Goal: Transaction & Acquisition: Purchase product/service

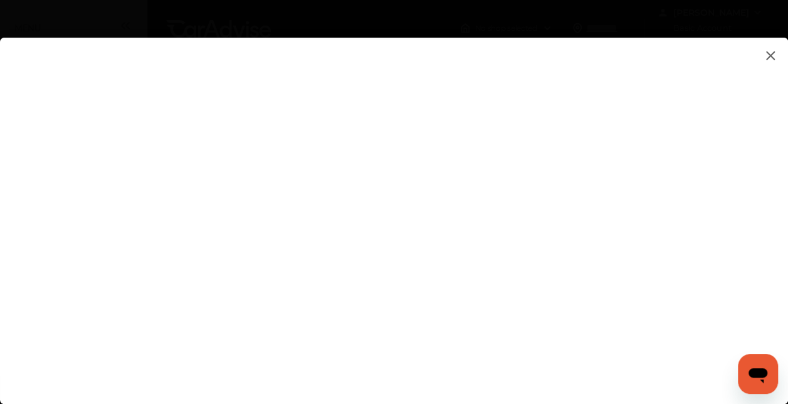
click at [788, 188] on html "My Account Dashboard Approvals Maintenance Schedule Membership Card Fuel Gloveb…" at bounding box center [394, 202] width 788 height 404
click at [635, 162] on flutter-view at bounding box center [394, 208] width 788 height 341
type input "**********"
click at [687, 235] on flutter-view at bounding box center [394, 208] width 788 height 341
click at [720, 227] on flutter-view at bounding box center [394, 208] width 788 height 341
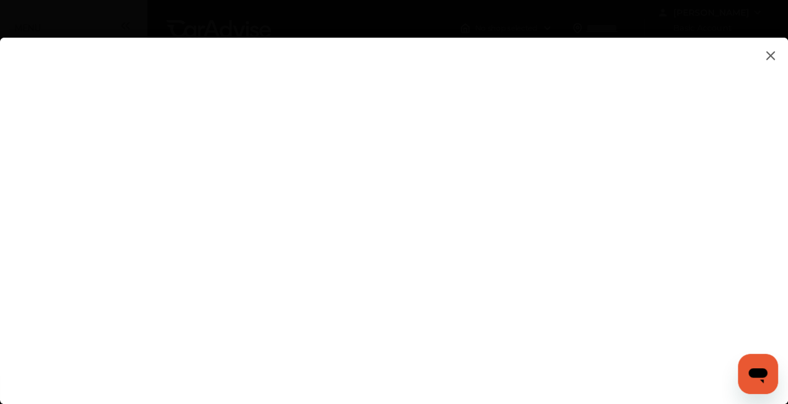
click at [702, 223] on flutter-view at bounding box center [394, 208] width 788 height 341
click at [658, 189] on flutter-view at bounding box center [394, 208] width 788 height 341
type textarea "**********"
click at [563, 236] on flutter-view at bounding box center [394, 208] width 788 height 341
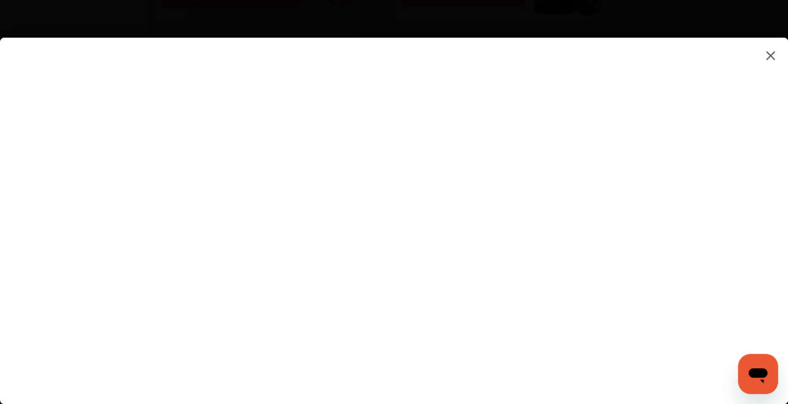
scroll to position [1132, 0]
click at [783, 283] on flutter-view at bounding box center [394, 208] width 788 height 341
click at [639, 219] on flutter-view at bounding box center [394, 208] width 788 height 341
click at [695, 206] on flutter-view at bounding box center [394, 208] width 788 height 341
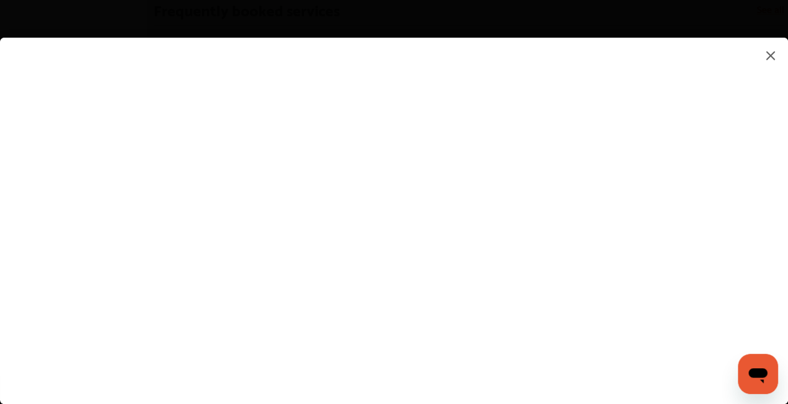
click at [645, 69] on flutter-view at bounding box center [394, 208] width 788 height 341
click at [645, 69] on input at bounding box center [554, 76] width 261 height 16
type input "*********"
click at [524, 144] on flutter-view "*********" at bounding box center [394, 208] width 788 height 341
click at [517, 218] on flutter-view at bounding box center [394, 208] width 788 height 341
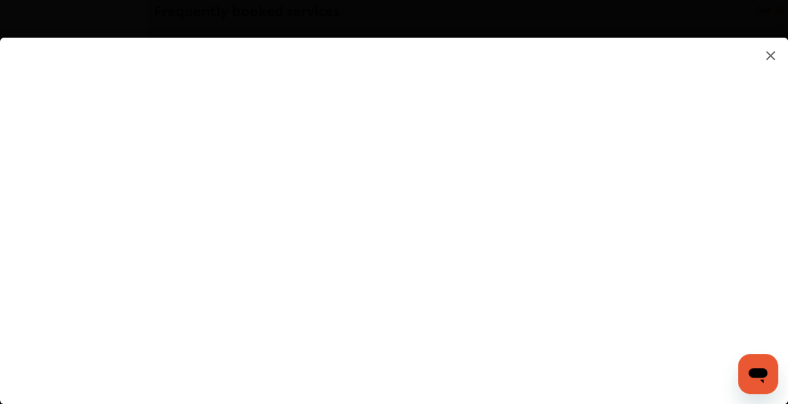
click at [413, 366] on flutter-view at bounding box center [394, 208] width 788 height 341
click at [779, 285] on flutter-view at bounding box center [394, 208] width 788 height 341
click at [601, 330] on flutter-view at bounding box center [394, 208] width 788 height 341
click at [781, 310] on flutter-view at bounding box center [394, 208] width 788 height 341
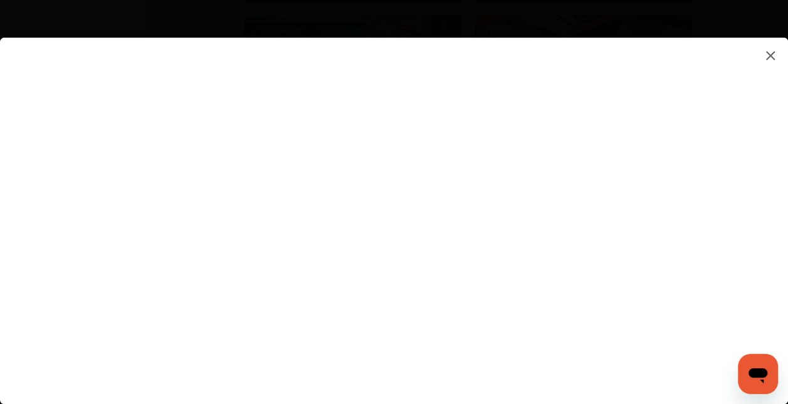
scroll to position [1864, 0]
click at [783, 295] on flutter-view at bounding box center [394, 208] width 788 height 341
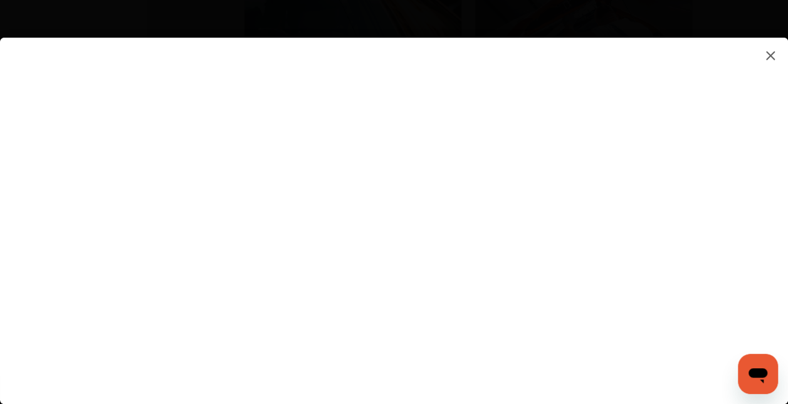
click at [773, 54] on img at bounding box center [770, 56] width 15 height 16
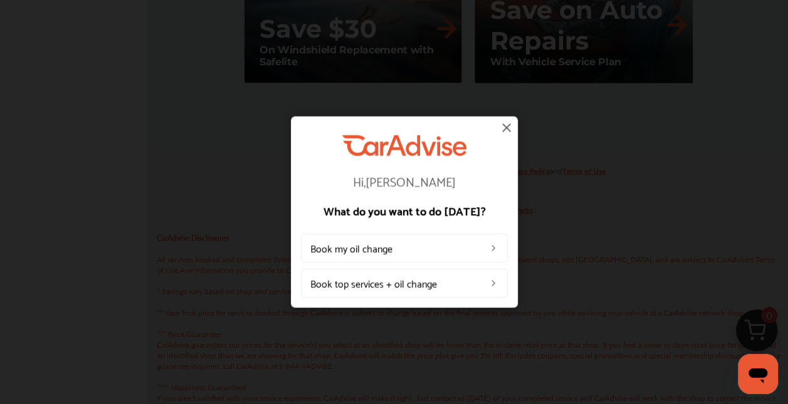
click at [401, 285] on link "Book top services + oil change" at bounding box center [404, 283] width 207 height 29
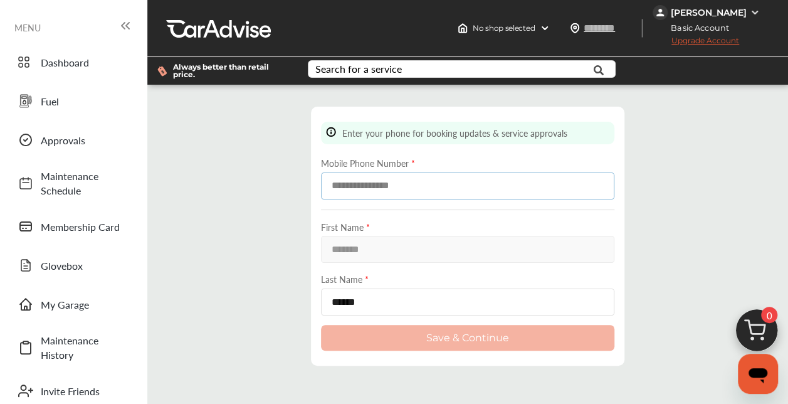
click at [395, 192] on input at bounding box center [467, 185] width 293 height 27
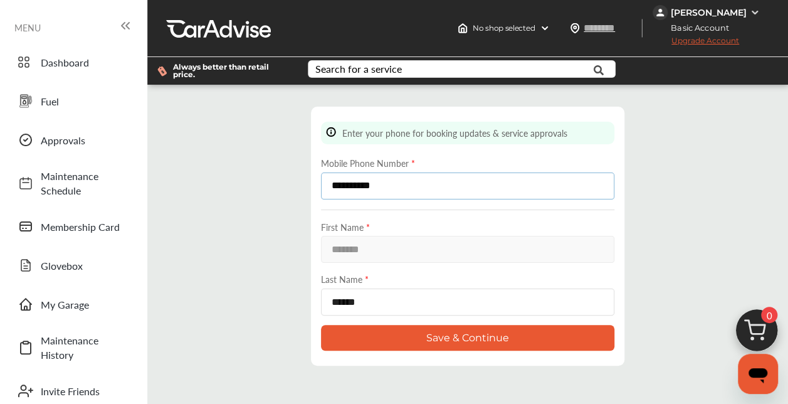
type input "**********"
click at [456, 332] on button "Save & Continue" at bounding box center [467, 338] width 293 height 26
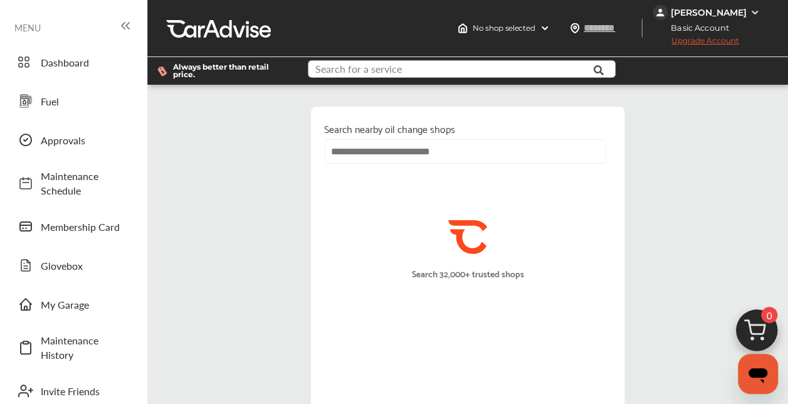
click at [553, 68] on input "text" at bounding box center [455, 70] width 292 height 19
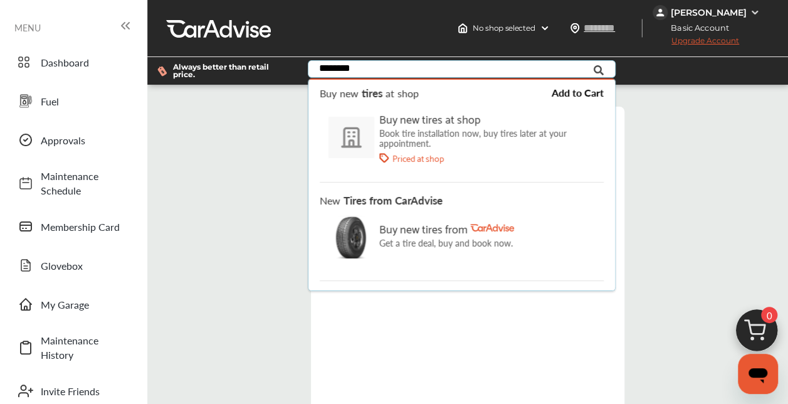
scroll to position [48, 0]
type input "********"
click at [435, 233] on div "Buy new tires from" at bounding box center [446, 228] width 135 height 19
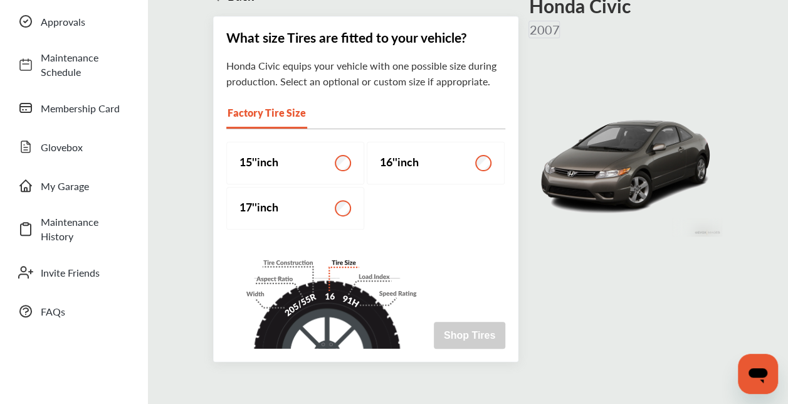
scroll to position [122, 0]
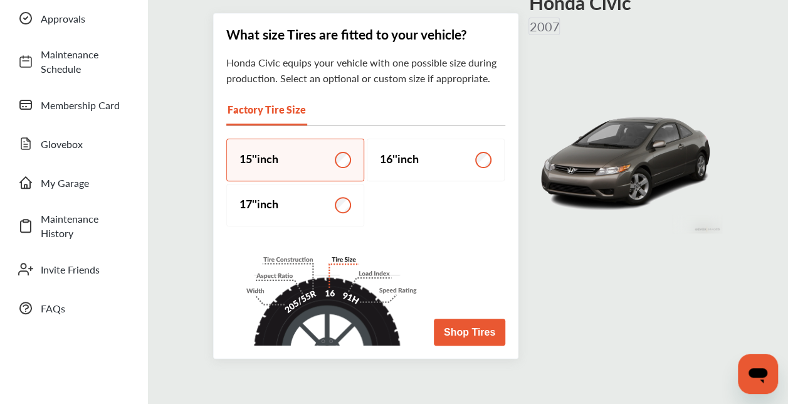
click at [474, 321] on button "Shop Tires" at bounding box center [469, 332] width 71 height 27
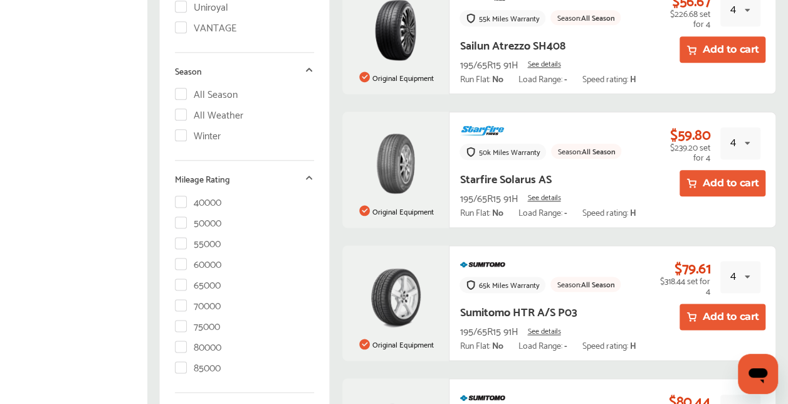
scroll to position [282, 0]
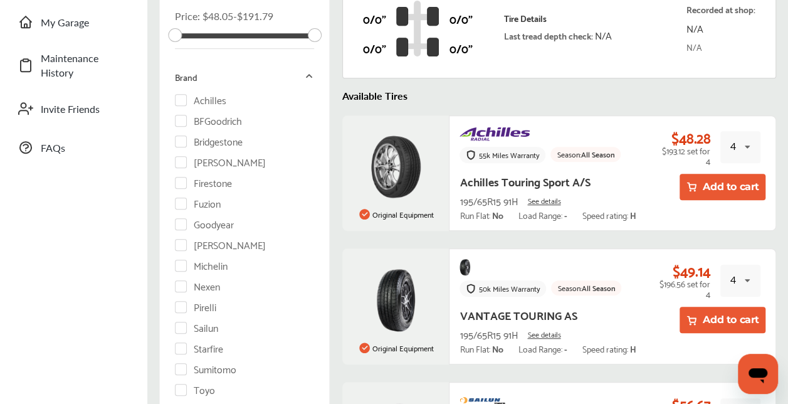
click at [405, 179] on img at bounding box center [395, 166] width 63 height 63
click at [758, 140] on div "4 1 2 3 4" at bounding box center [740, 147] width 40 height 32
click at [741, 174] on div "1" at bounding box center [735, 177] width 29 height 26
click at [547, 196] on span "See details" at bounding box center [543, 200] width 33 height 13
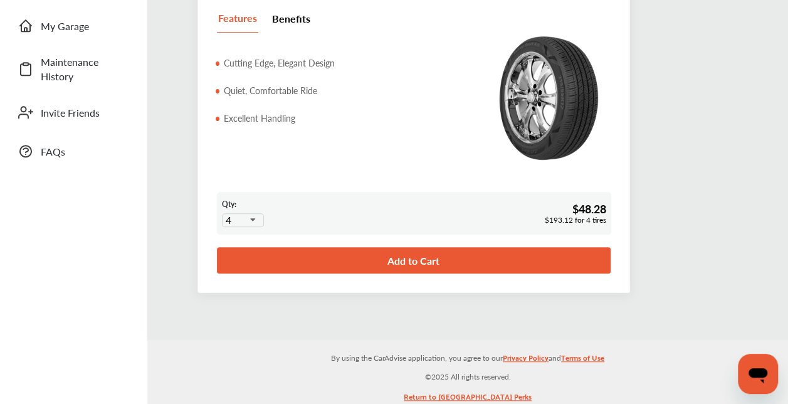
scroll to position [280, 0]
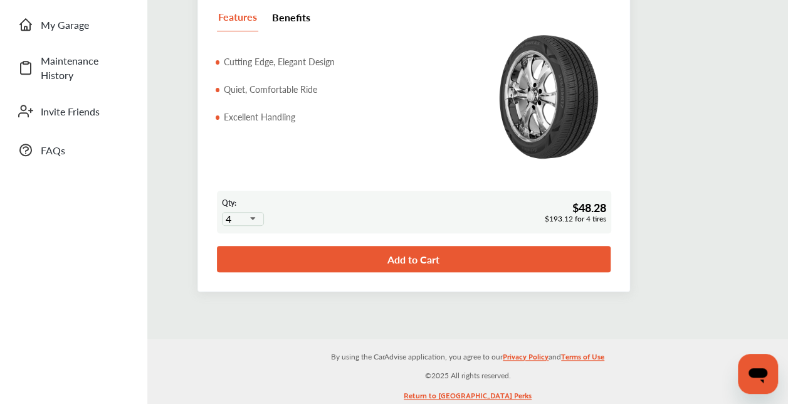
click at [250, 214] on icon at bounding box center [251, 218] width 23 height 9
click at [243, 236] on div "1" at bounding box center [243, 239] width 41 height 26
click at [352, 261] on link "Add to Cart" at bounding box center [414, 259] width 394 height 26
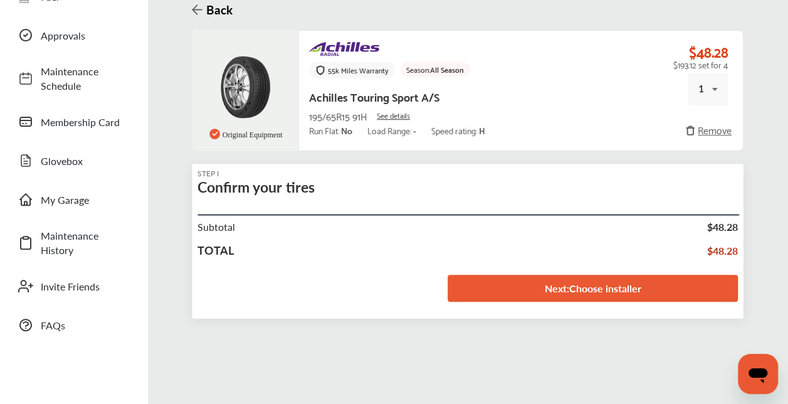
scroll to position [115, 0]
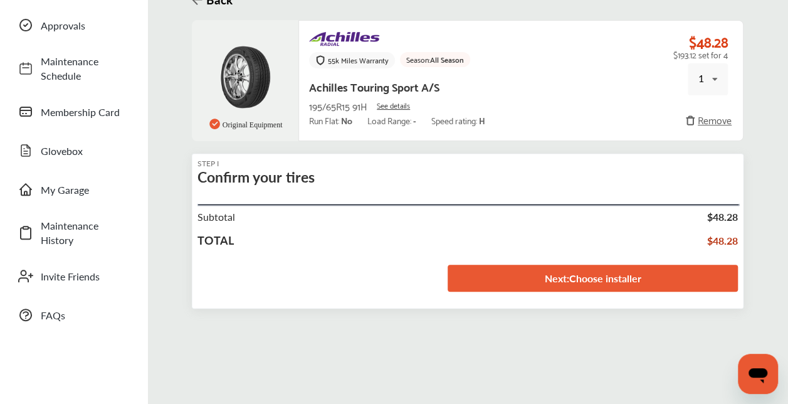
click at [588, 280] on link "Next : Choose installer" at bounding box center [593, 278] width 290 height 27
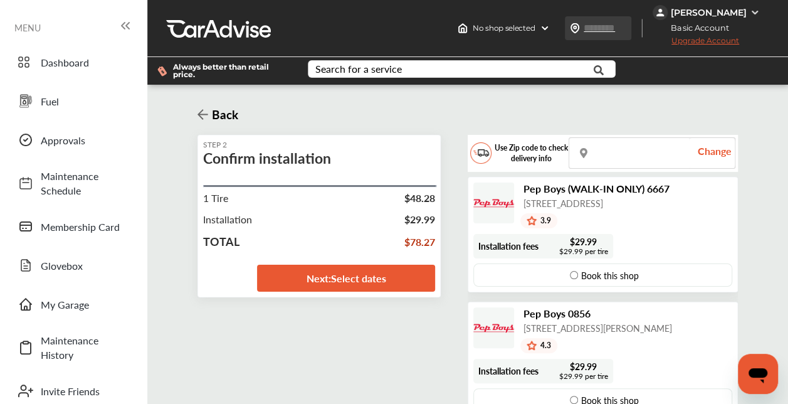
click at [621, 34] on input "text" at bounding box center [612, 27] width 58 height 13
type input "*****"
